Goal: Book appointment/travel/reservation

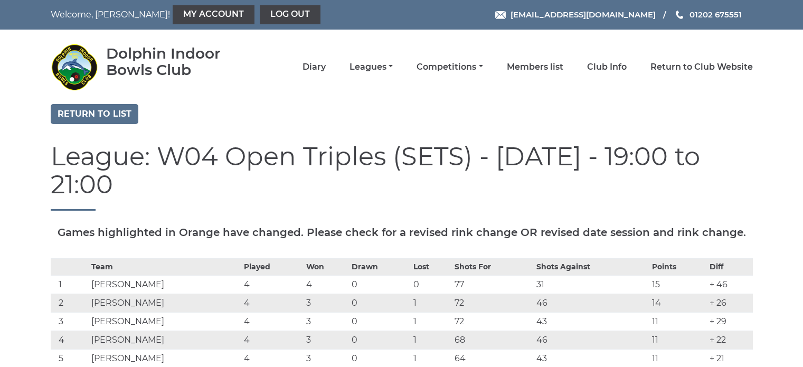
scroll to position [898, 0]
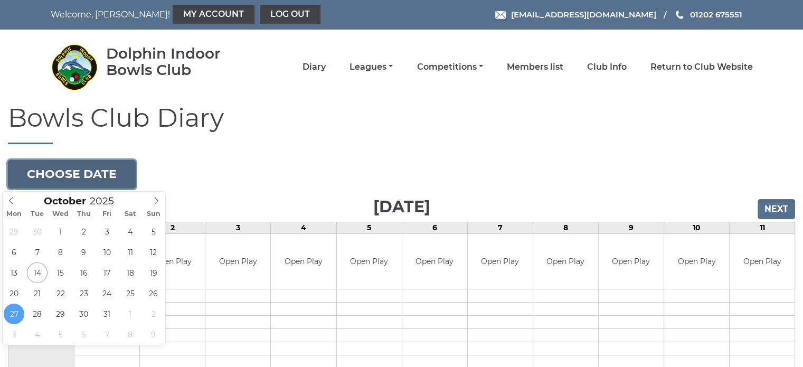
click at [112, 180] on button "Choose date" at bounding box center [72, 174] width 128 height 29
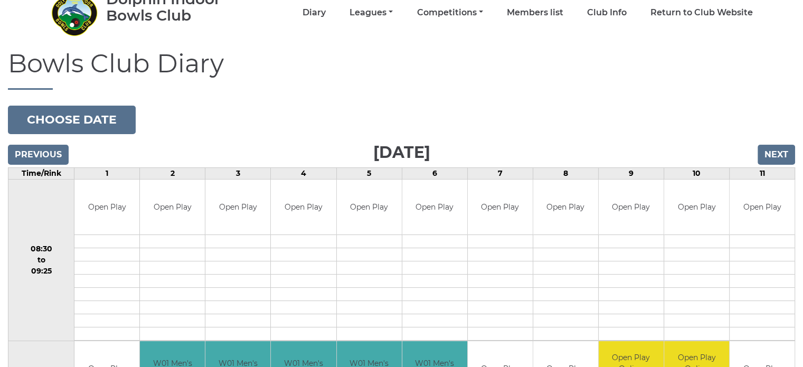
scroll to position [293, 0]
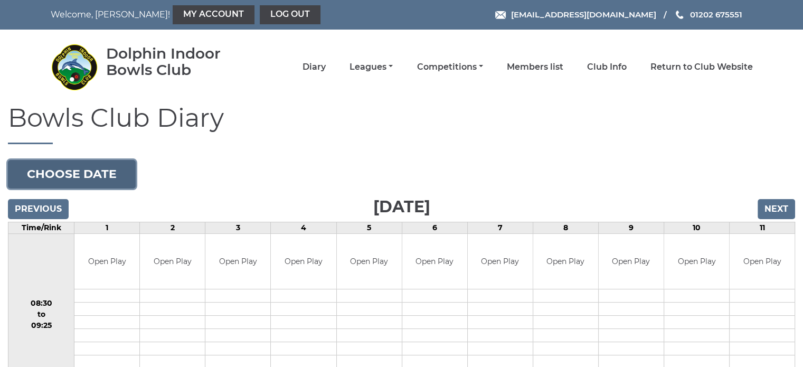
click at [120, 175] on button "Choose date" at bounding box center [72, 174] width 128 height 29
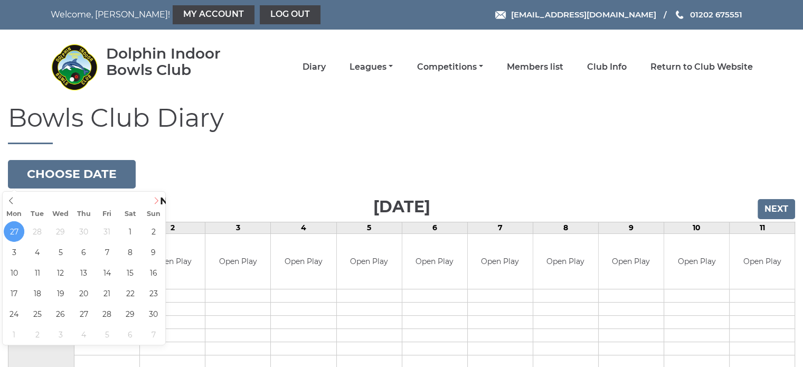
click at [153, 198] on icon at bounding box center [156, 200] width 7 height 7
type input "2025-11-29"
